Goal: Task Accomplishment & Management: Manage account settings

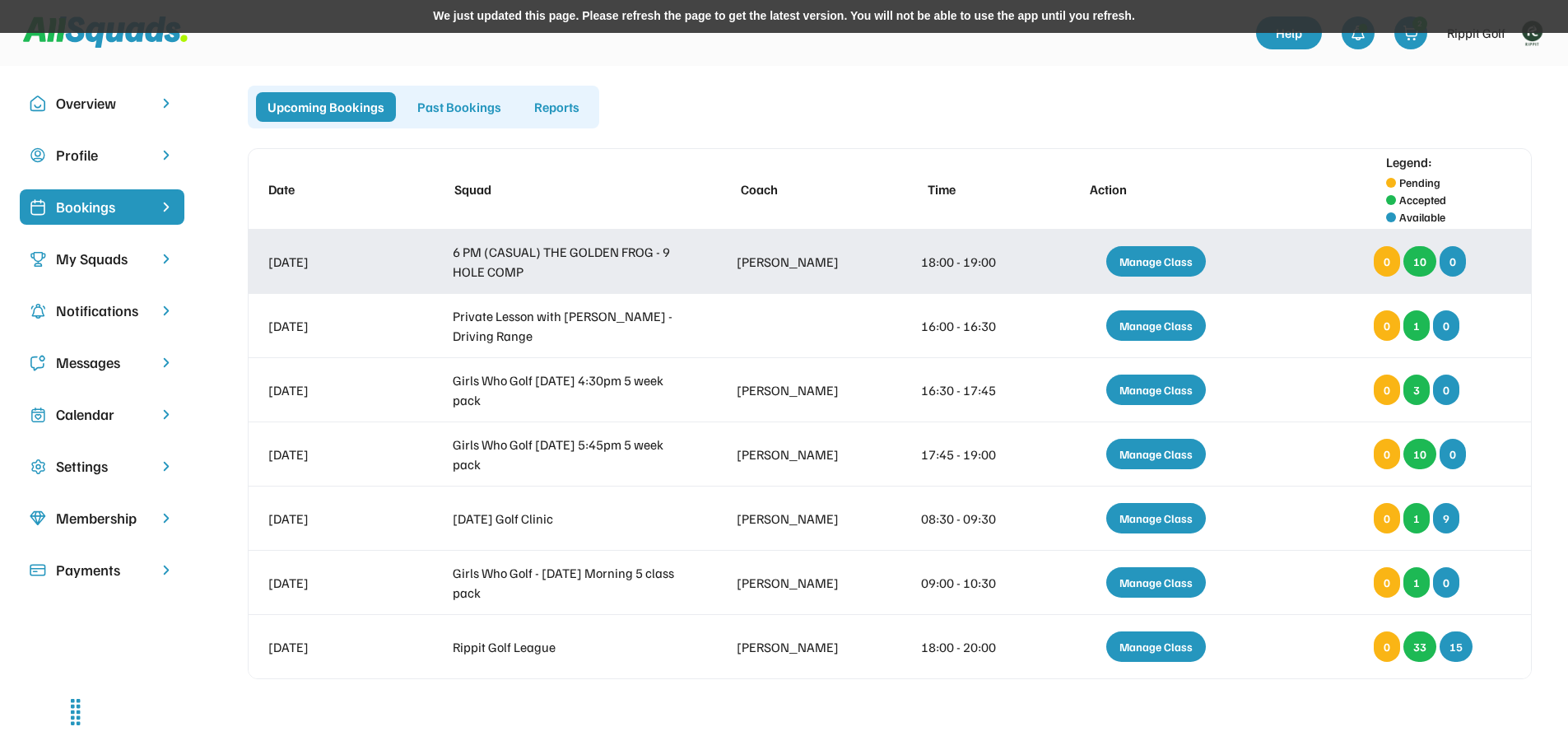
click at [1163, 264] on div "Manage Class" at bounding box center [1156, 261] width 100 height 31
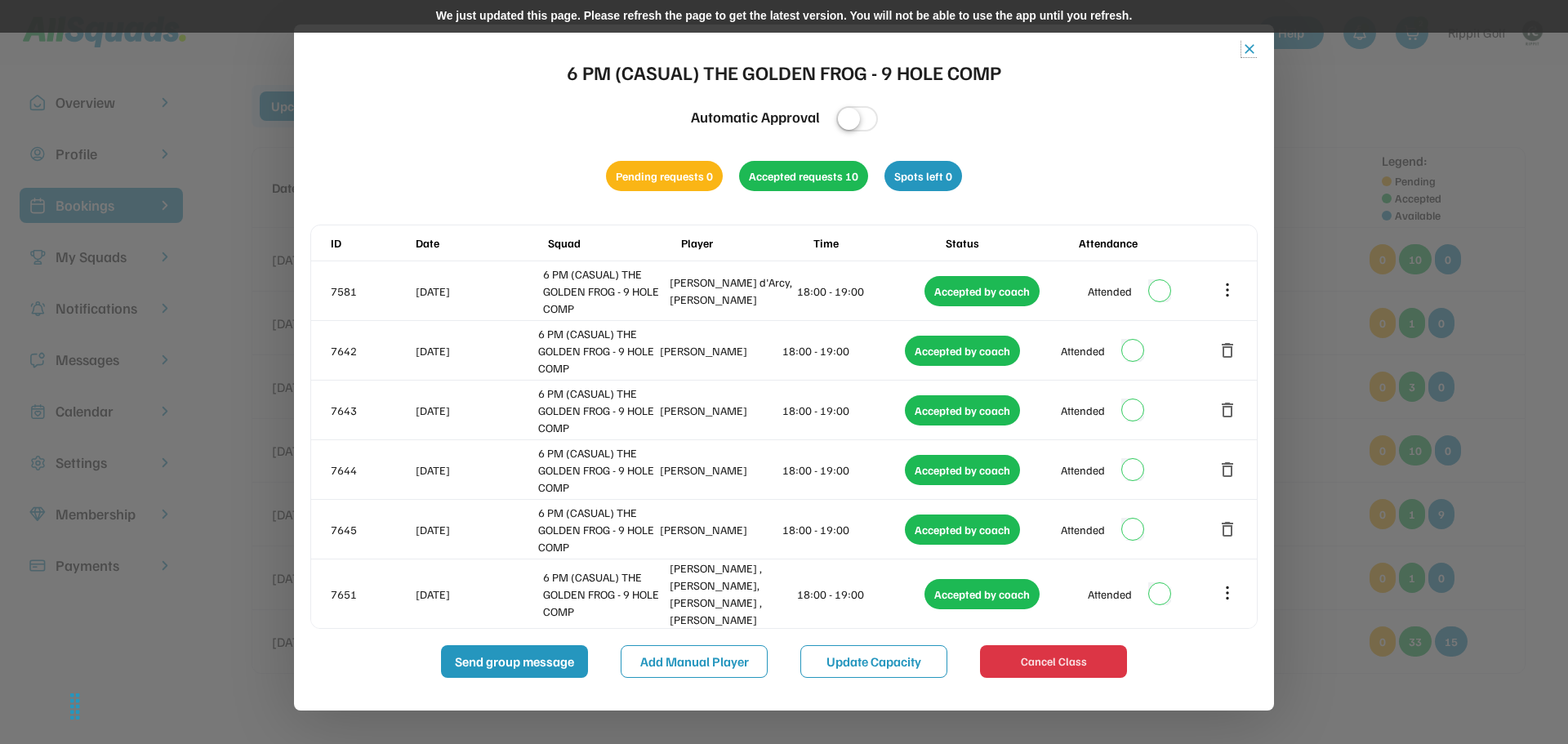
click at [1245, 45] on button "close" at bounding box center [1250, 49] width 16 height 16
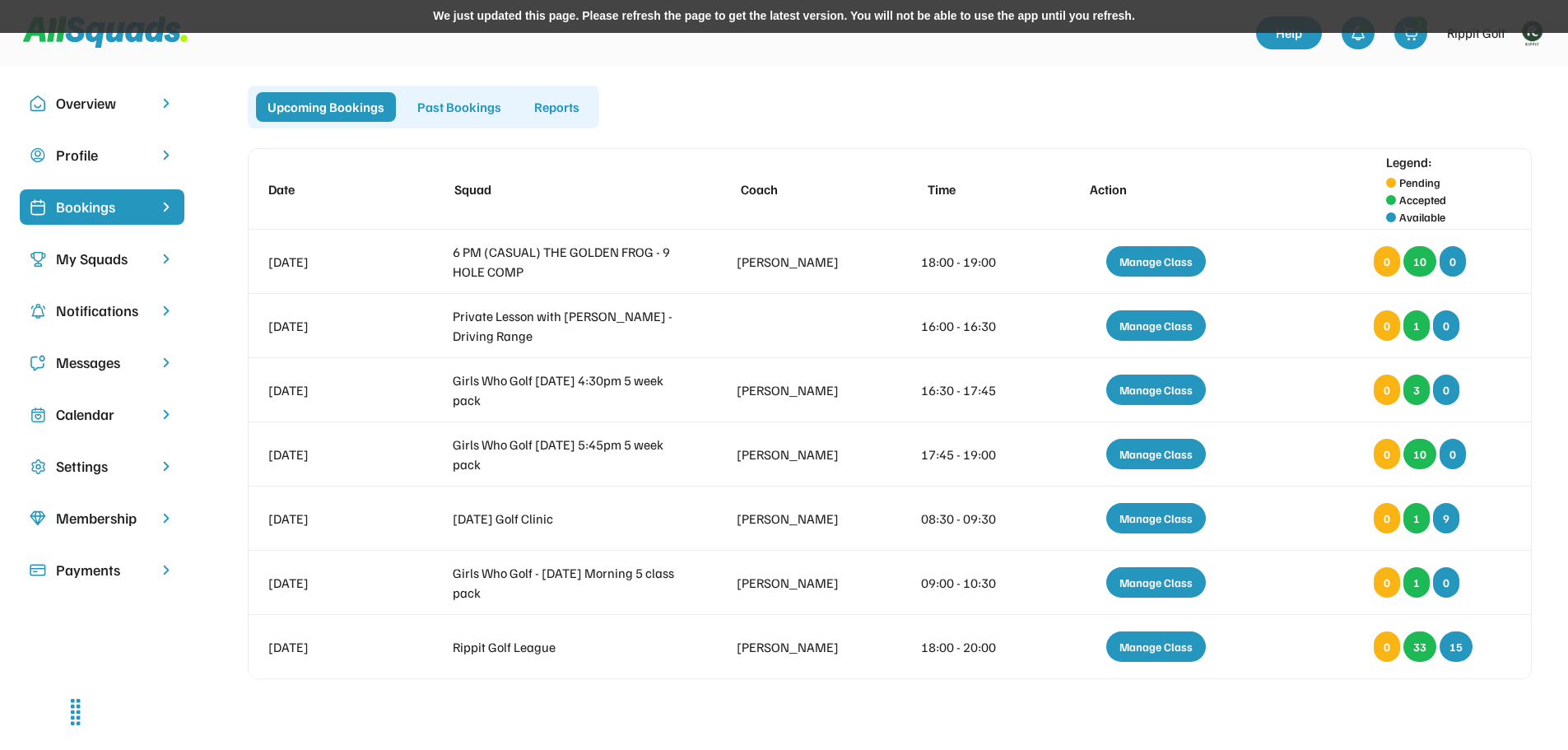
drag, startPoint x: 89, startPoint y: 417, endPoint x: 88, endPoint y: 406, distance: 11.0
click at [88, 416] on div "Calendar" at bounding box center [102, 414] width 93 height 22
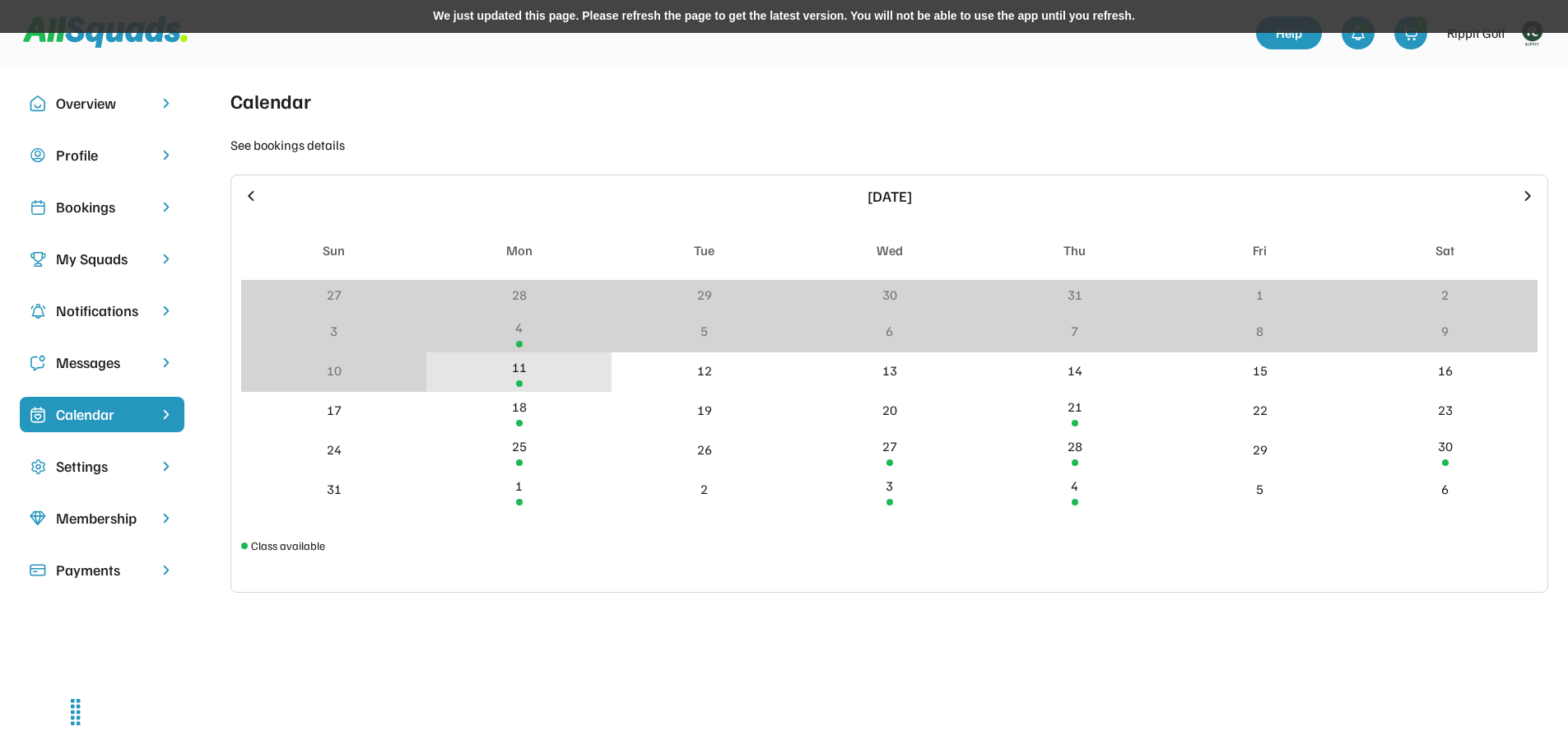
click at [519, 371] on div "11" at bounding box center [520, 367] width 15 height 20
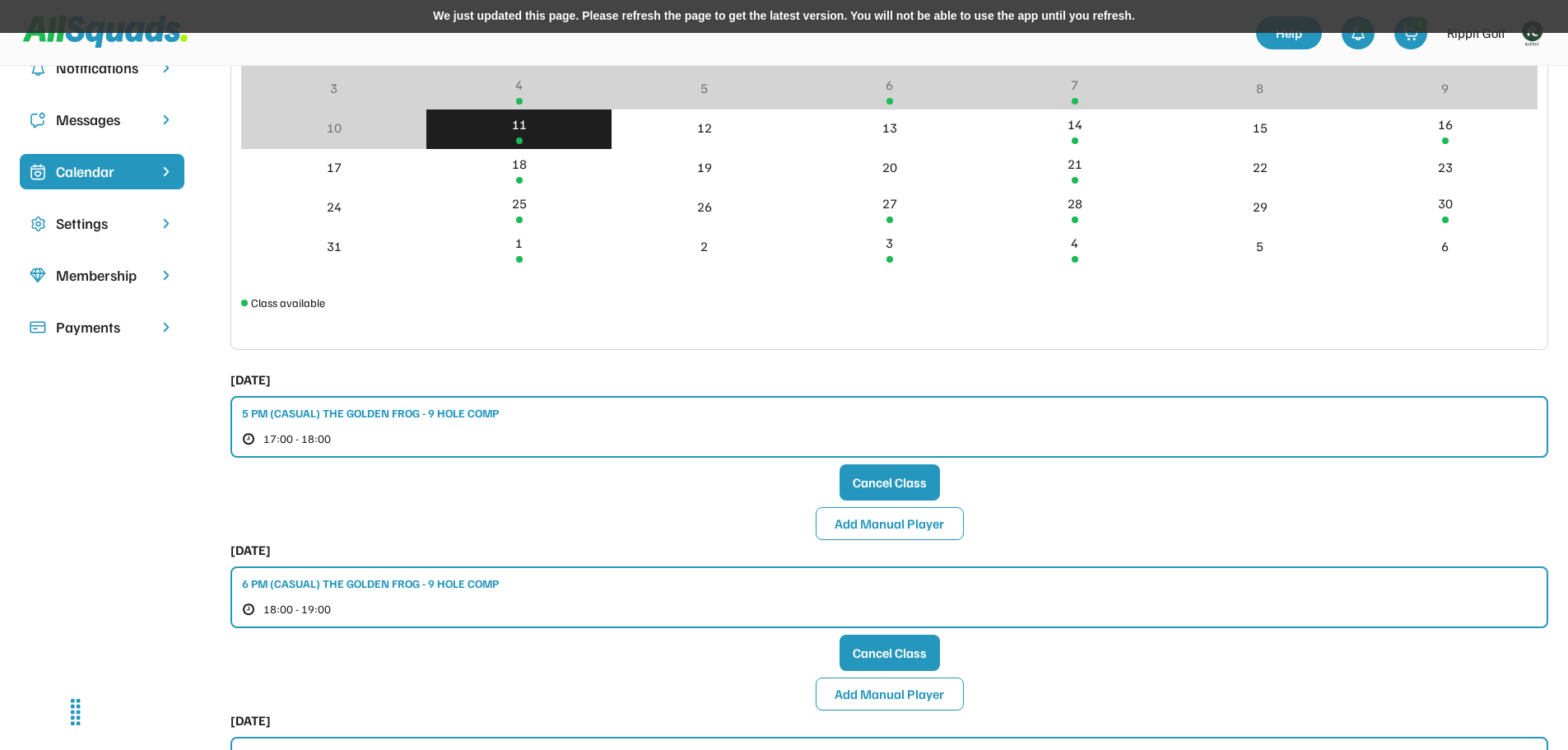
scroll to position [247, 0]
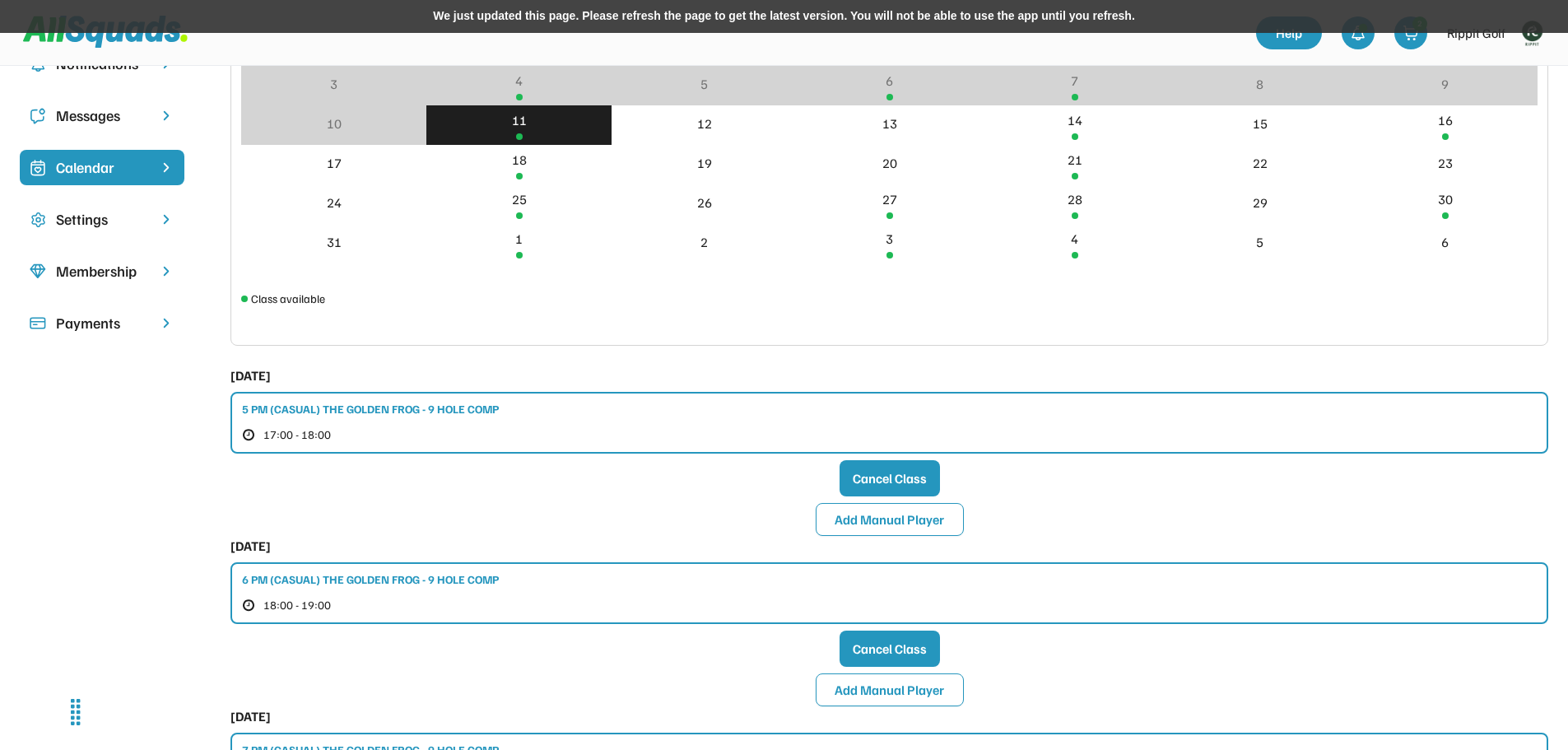
click at [455, 419] on div "5 PM (CASUAL) THE GOLDEN FROG - 9 HOLE COMP 17:00 - 18:00" at bounding box center [889, 423] width 1318 height 62
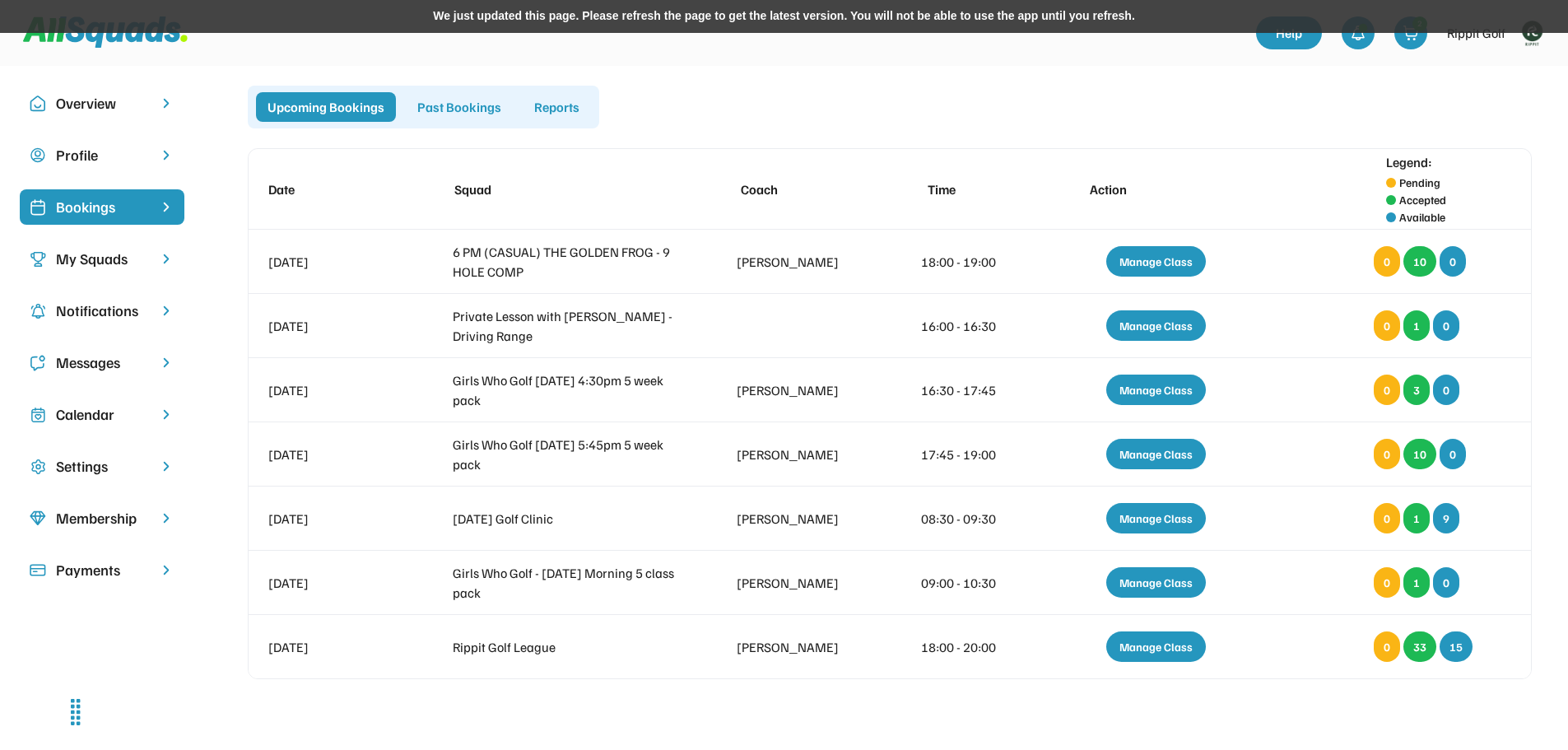
click at [94, 414] on div "Calendar" at bounding box center [102, 414] width 93 height 22
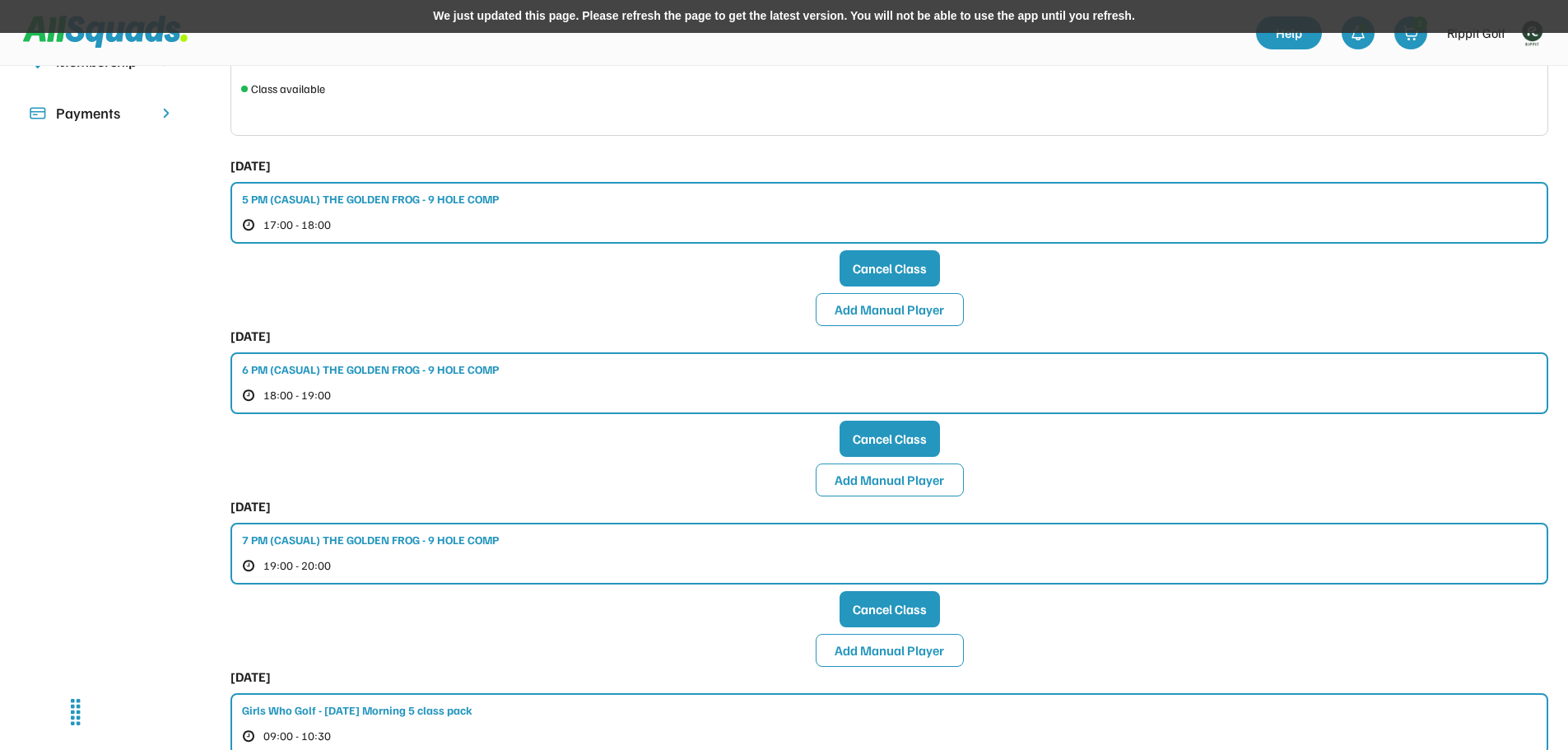
scroll to position [494, 0]
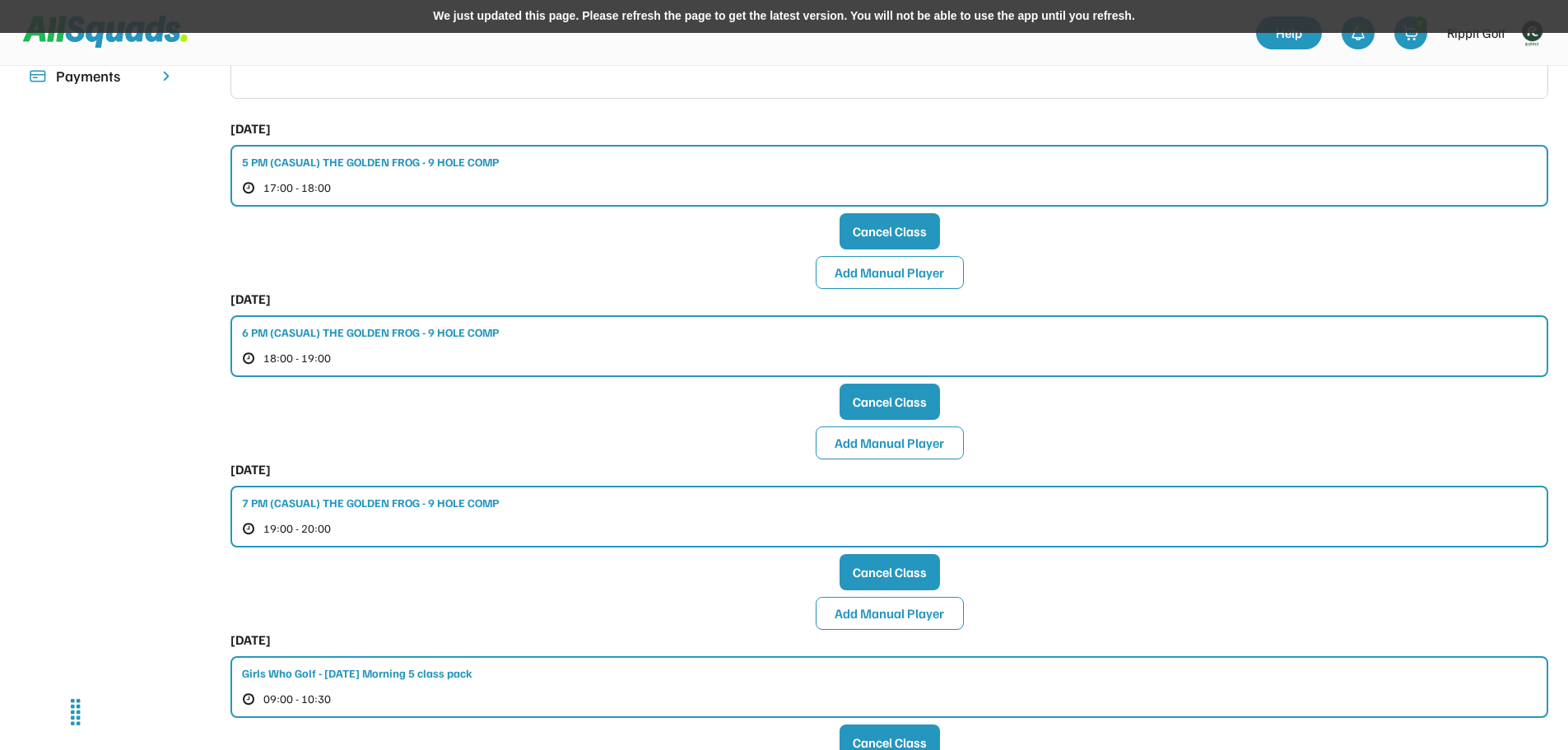
click at [431, 499] on div "7 PM (CASUAL) THE GOLDEN FROG - 9 HOLE COMP" at bounding box center [370, 503] width 257 height 17
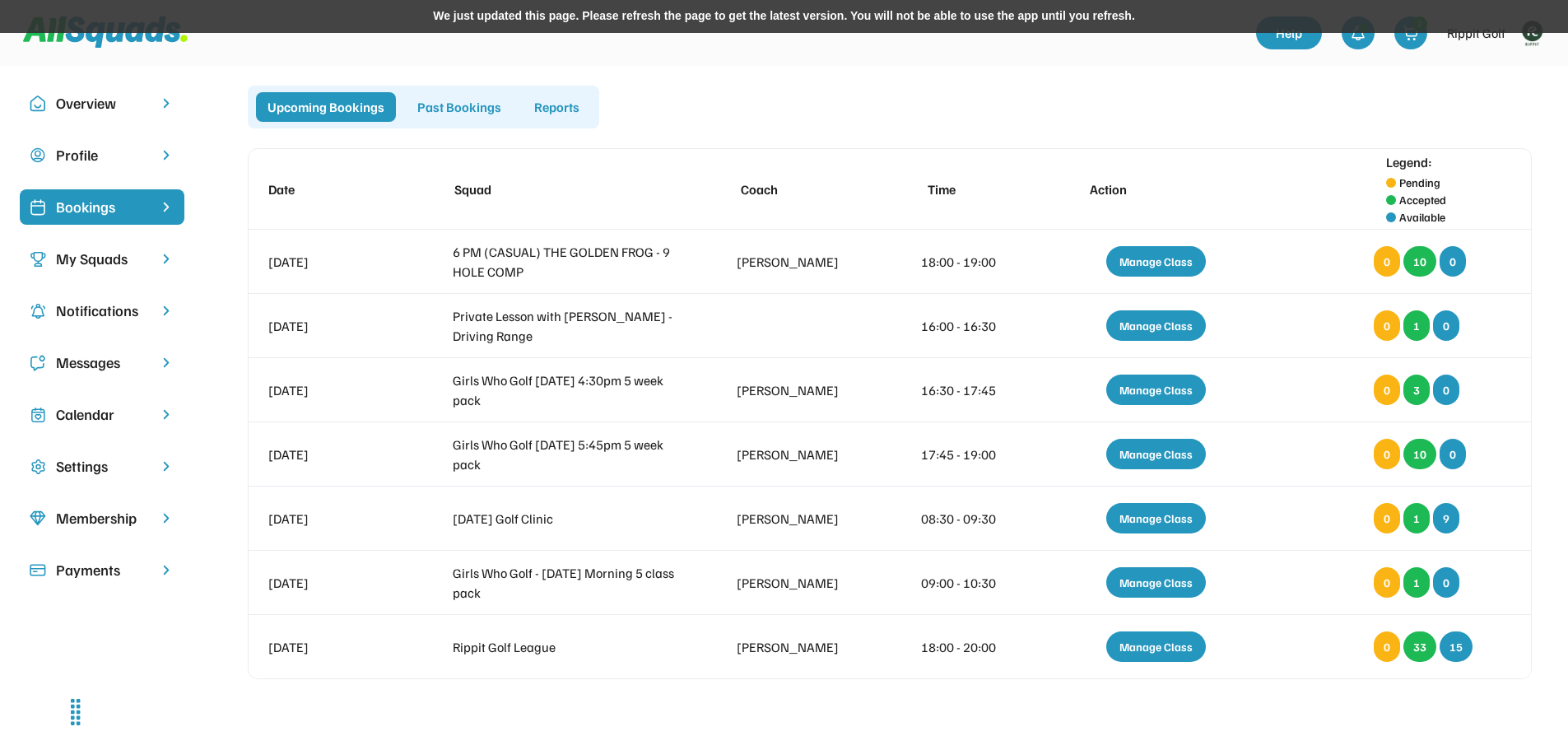
click at [103, 208] on div "Bookings" at bounding box center [102, 207] width 93 height 22
click at [102, 407] on div "Calendar" at bounding box center [102, 414] width 93 height 22
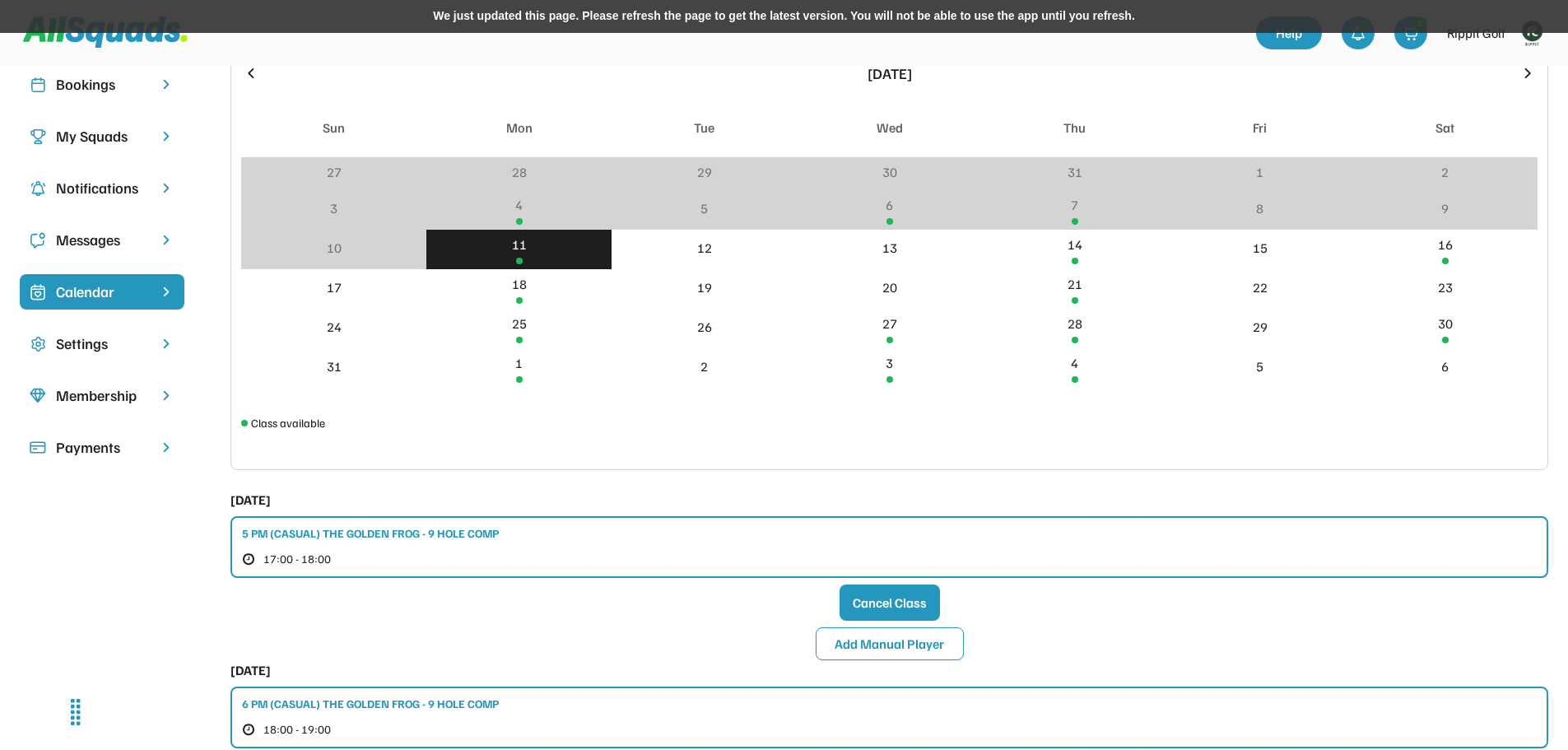
scroll to position [247, 0]
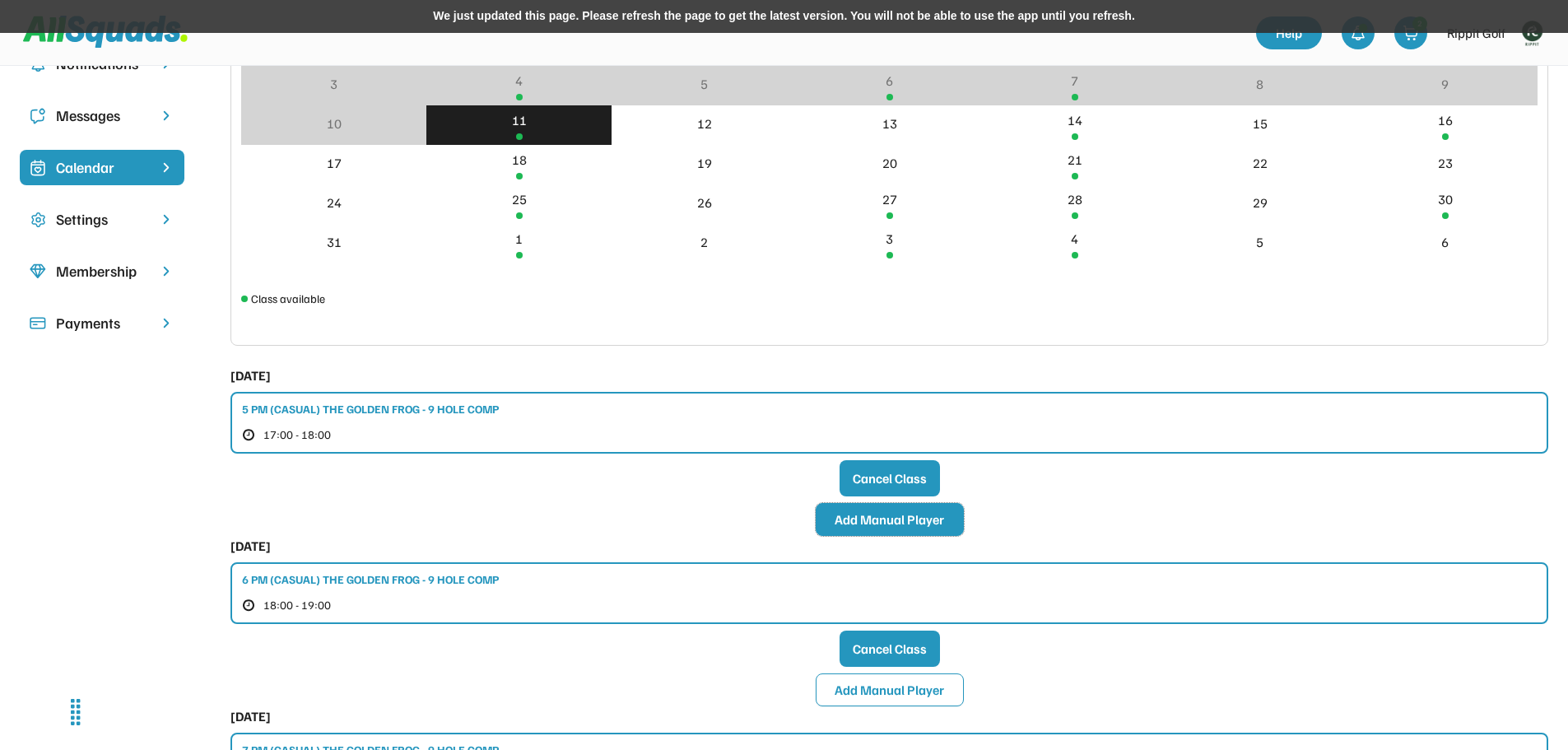
click at [889, 526] on button "Add Manual Player" at bounding box center [889, 520] width 148 height 33
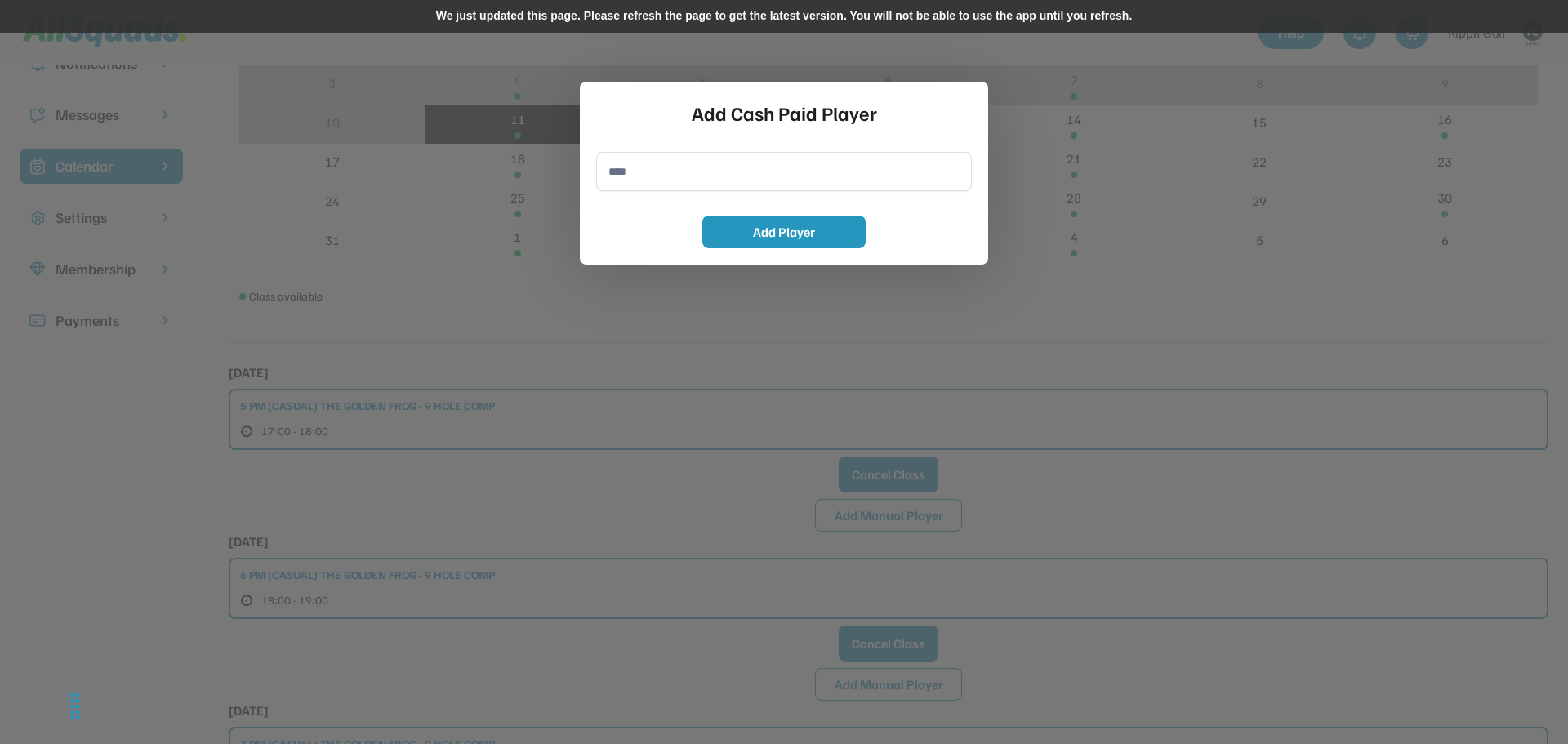
click at [647, 175] on input "input" at bounding box center [784, 171] width 376 height 39
type input "*********"
click at [787, 241] on button "Add Player" at bounding box center [784, 232] width 163 height 33
click at [767, 235] on button "Add Player" at bounding box center [784, 232] width 163 height 33
click at [1046, 74] on div at bounding box center [784, 372] width 1568 height 744
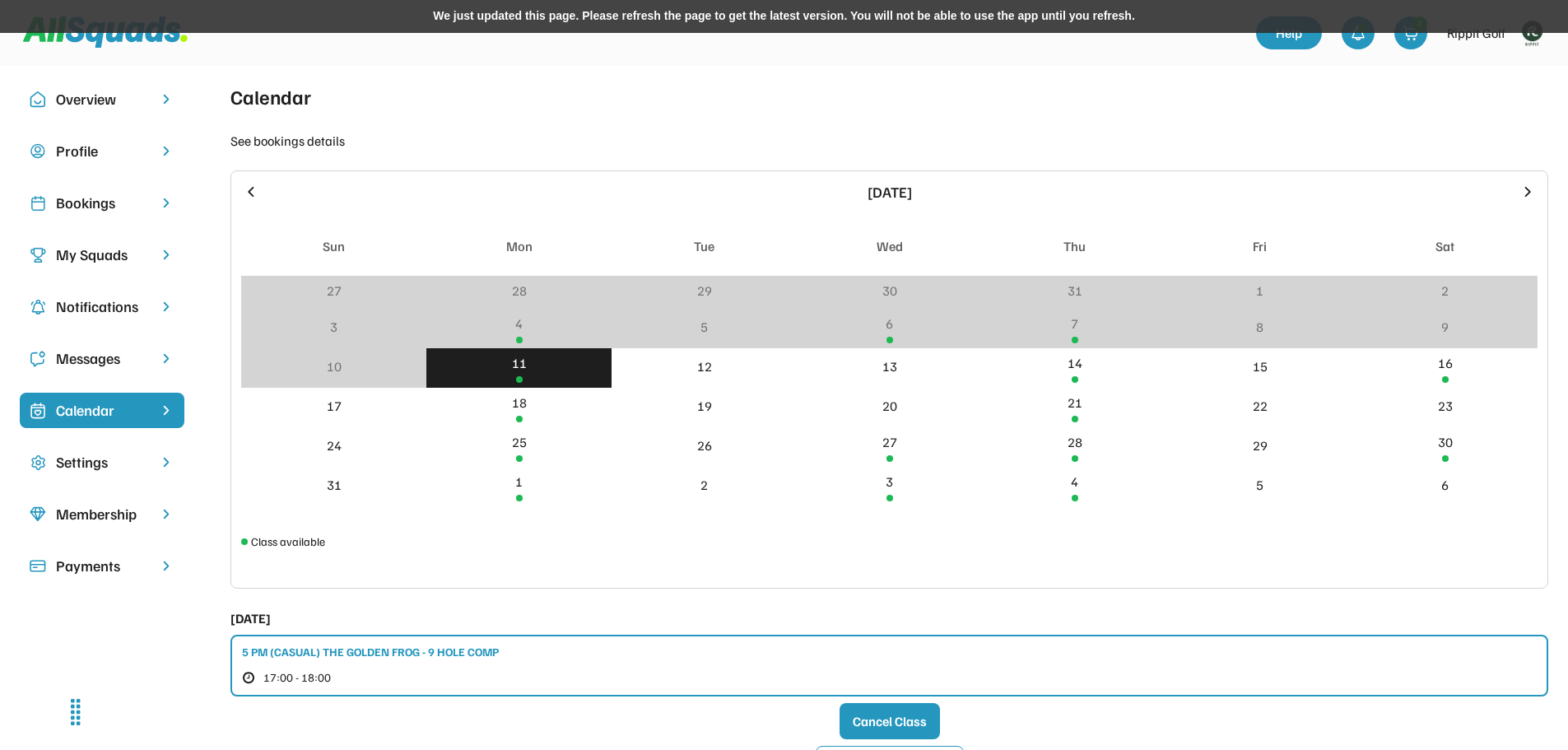
scroll to position [0, 0]
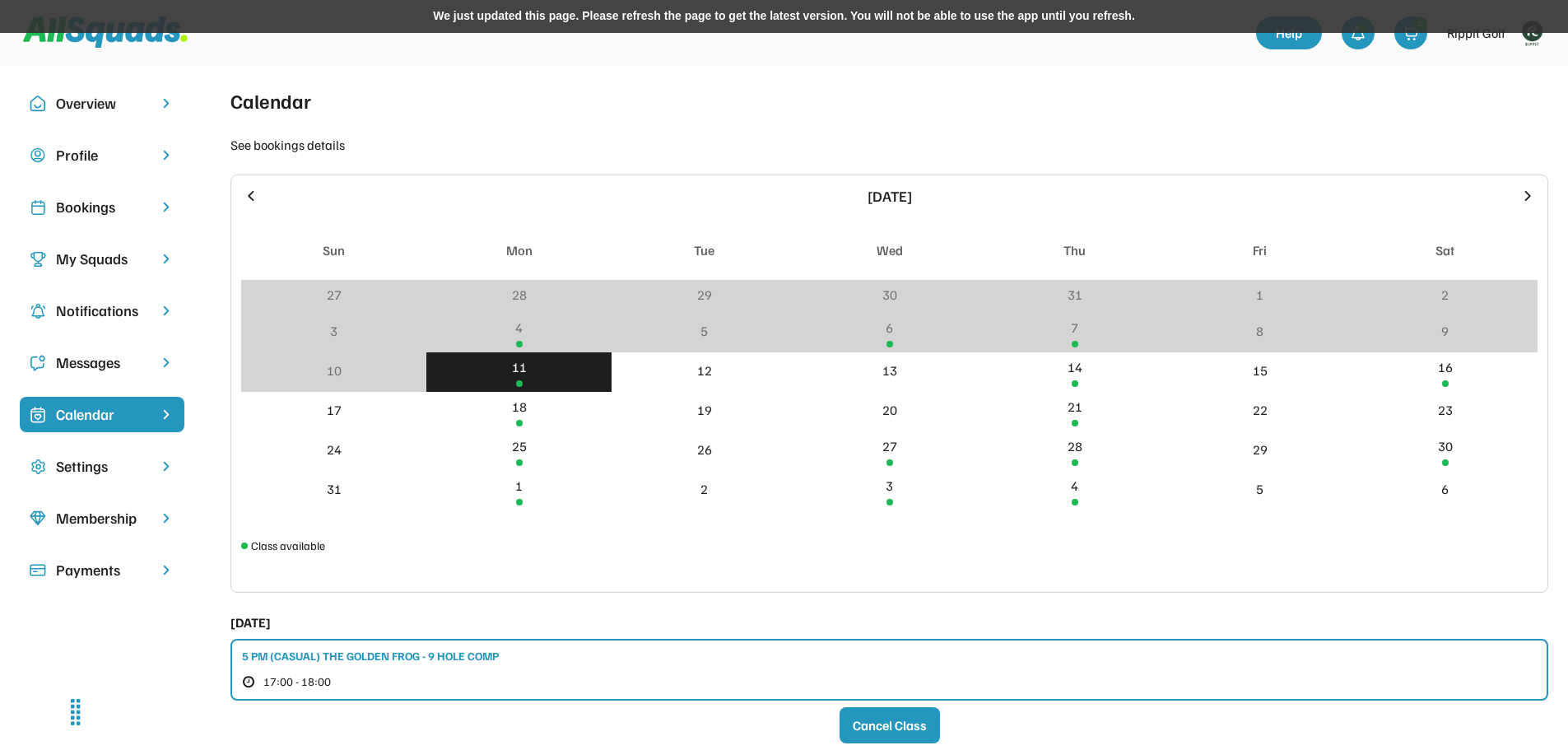
click at [110, 199] on div "Bookings" at bounding box center [102, 207] width 93 height 22
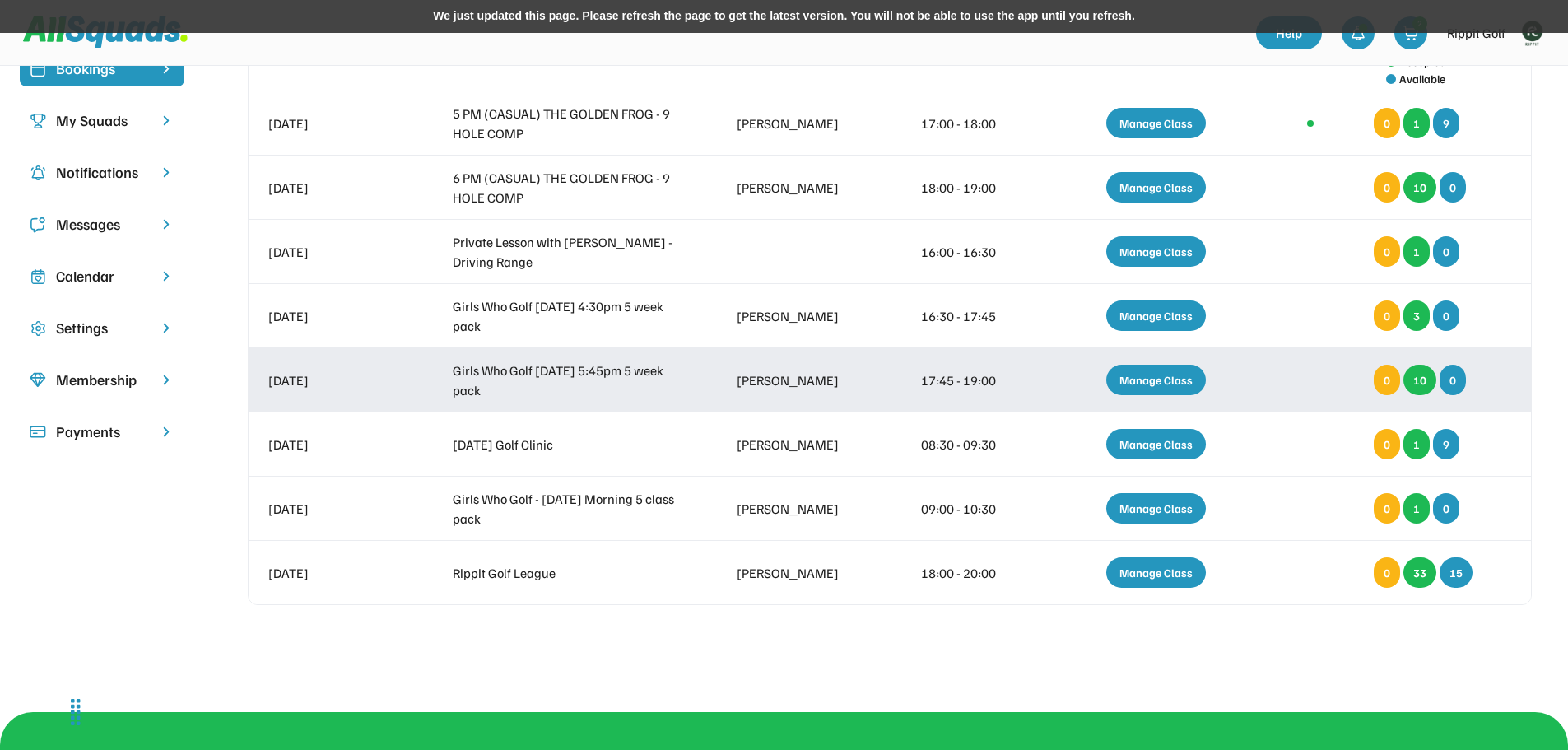
scroll to position [165, 0]
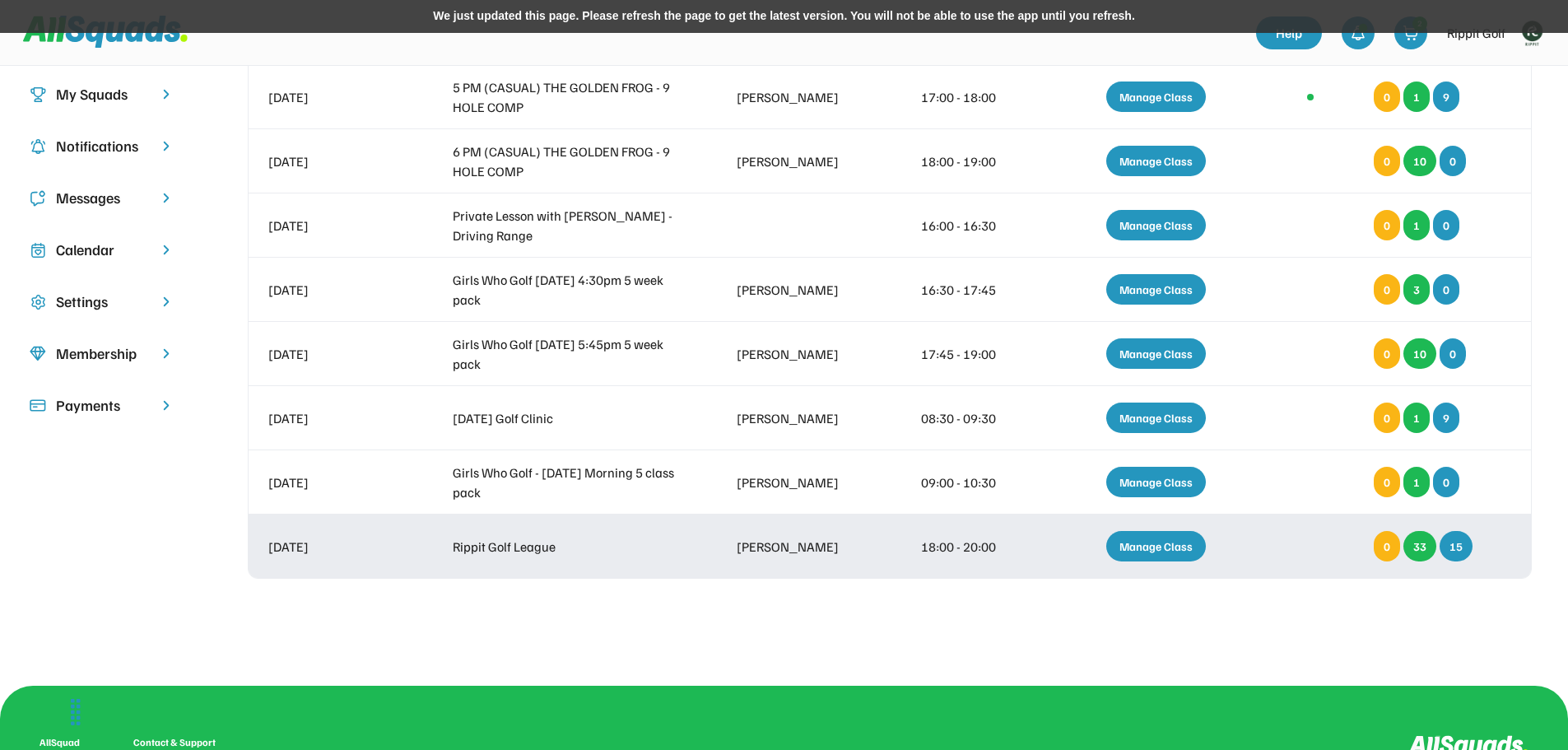
click at [1146, 548] on div "Manage Class" at bounding box center [1156, 546] width 100 height 31
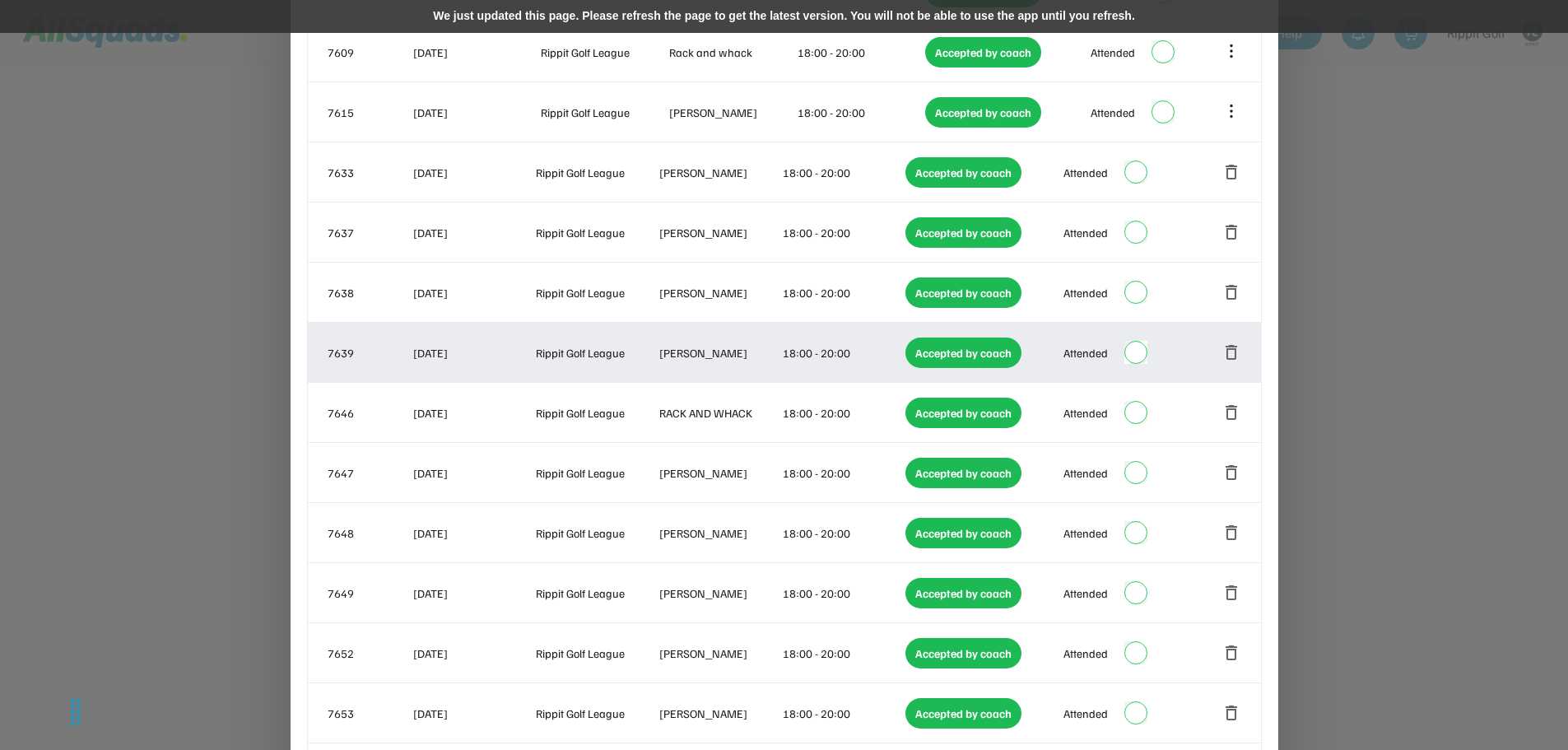
scroll to position [1837, 0]
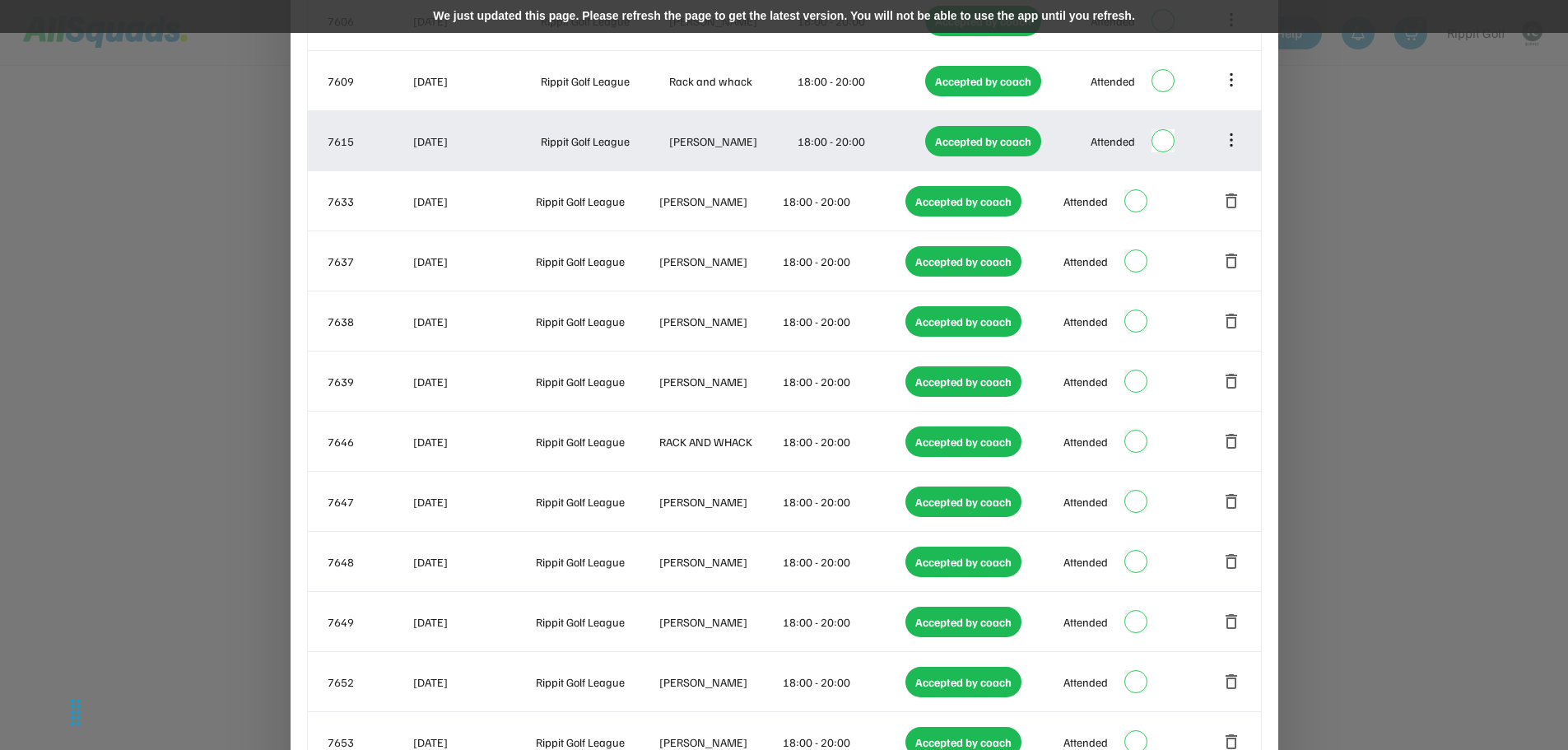
click at [1230, 142] on icon at bounding box center [1232, 140] width 18 height 18
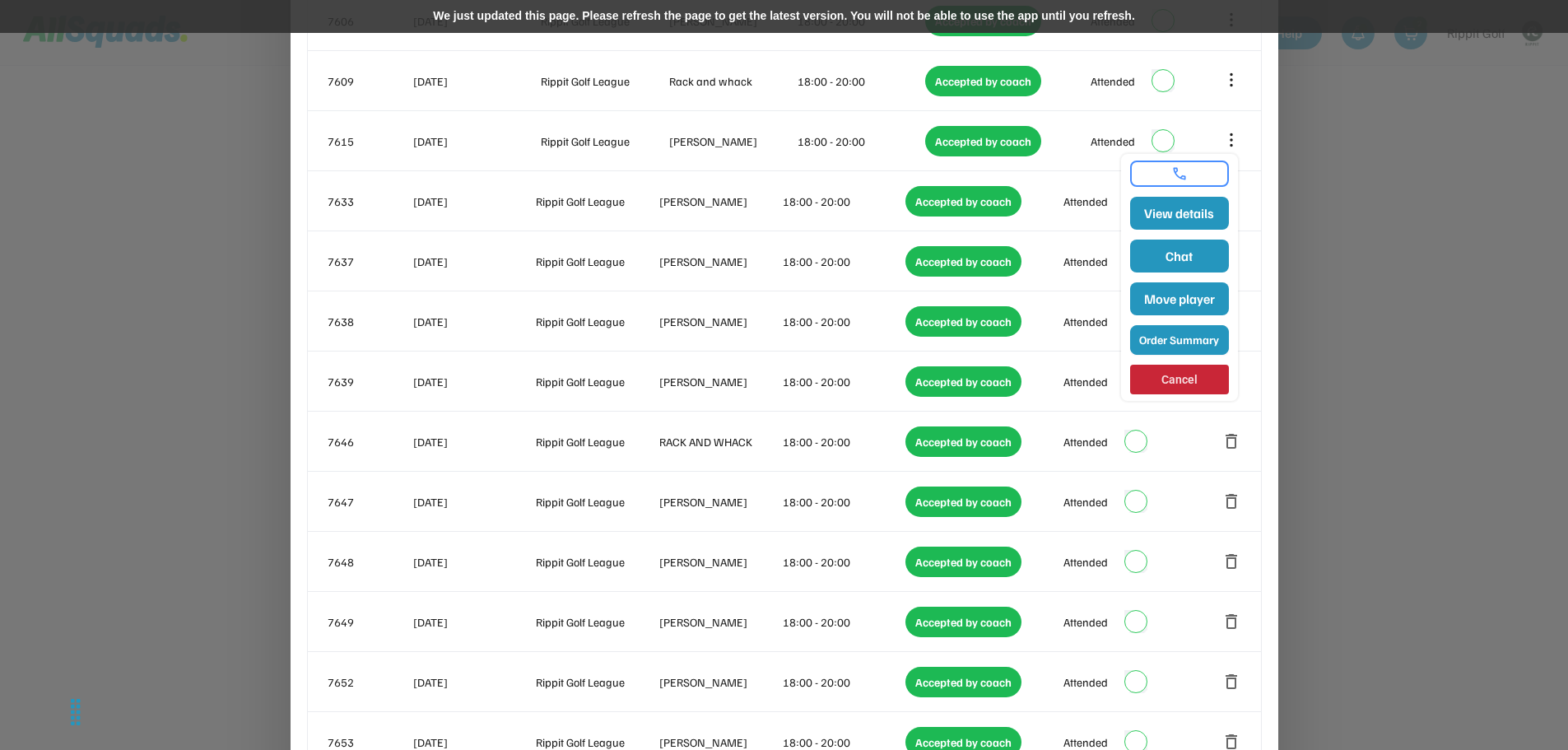
click at [1170, 333] on button "Order Summary" at bounding box center [1180, 340] width 99 height 30
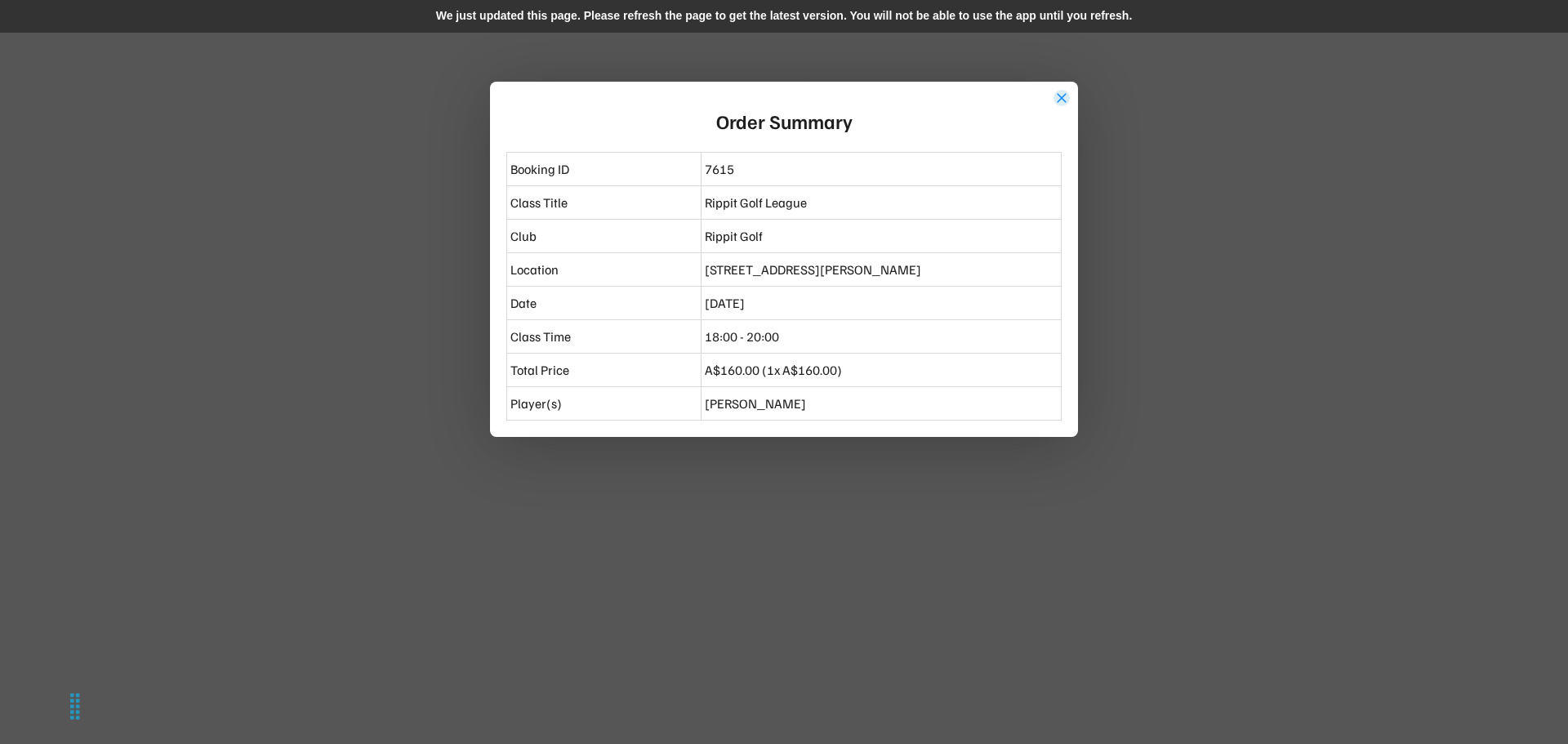
click at [1064, 95] on button "close" at bounding box center [1062, 98] width 16 height 16
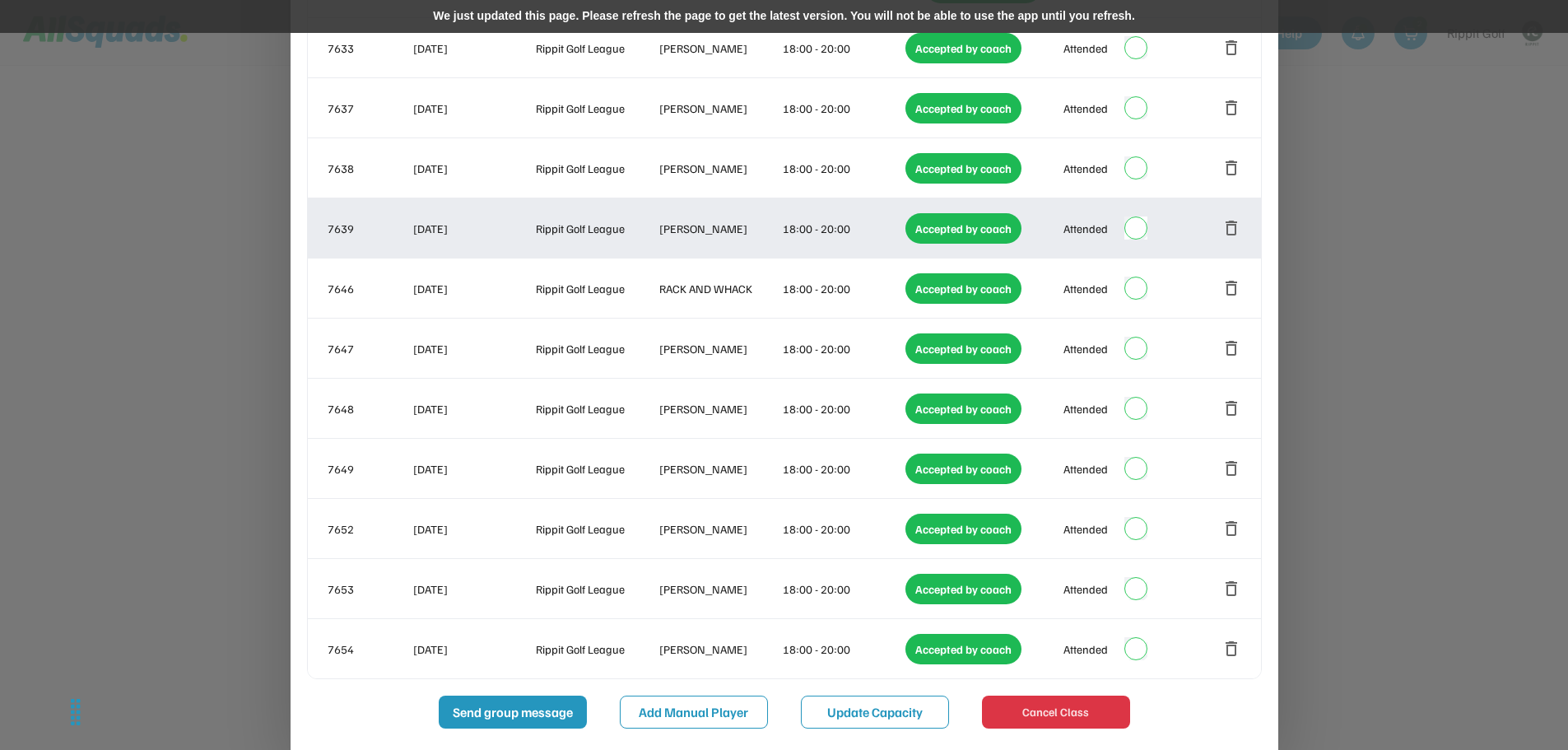
scroll to position [2001, 0]
